Goal: Use online tool/utility: Utilize a website feature to perform a specific function

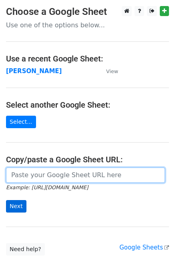
click at [23, 175] on input "url" at bounding box center [85, 174] width 159 height 15
paste input "[URL][DOMAIN_NAME]"
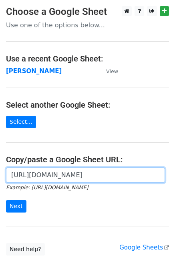
scroll to position [0, 230]
type input "[URL][DOMAIN_NAME]"
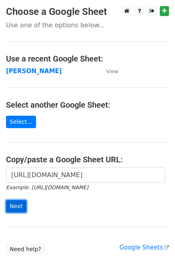
scroll to position [0, 0]
click at [11, 200] on input "Next" at bounding box center [16, 206] width 20 height 12
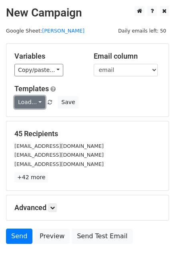
click at [32, 103] on link "Load..." at bounding box center [29, 102] width 31 height 12
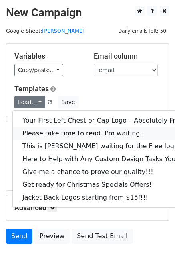
click at [46, 130] on link "Please take time to read. I'm waiting." at bounding box center [108, 133] width 191 height 13
